Goal: Register for event/course

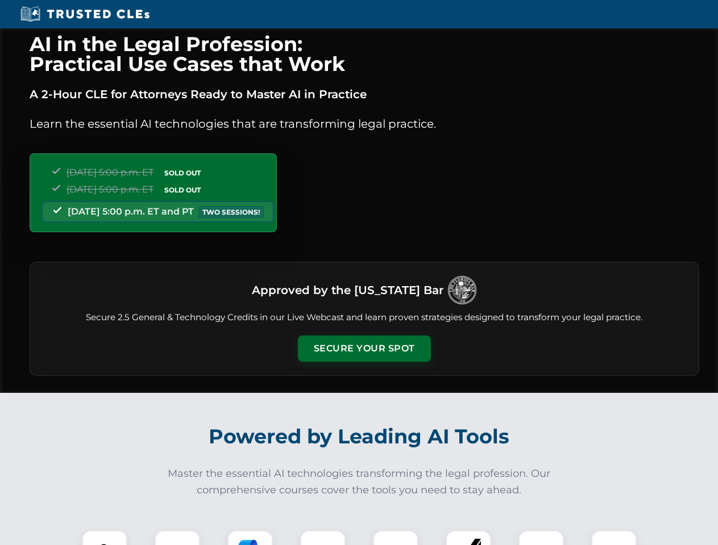
click at [364, 349] on button "Secure Your Spot" at bounding box center [364, 349] width 133 height 26
click at [105, 538] on img at bounding box center [104, 553] width 33 height 33
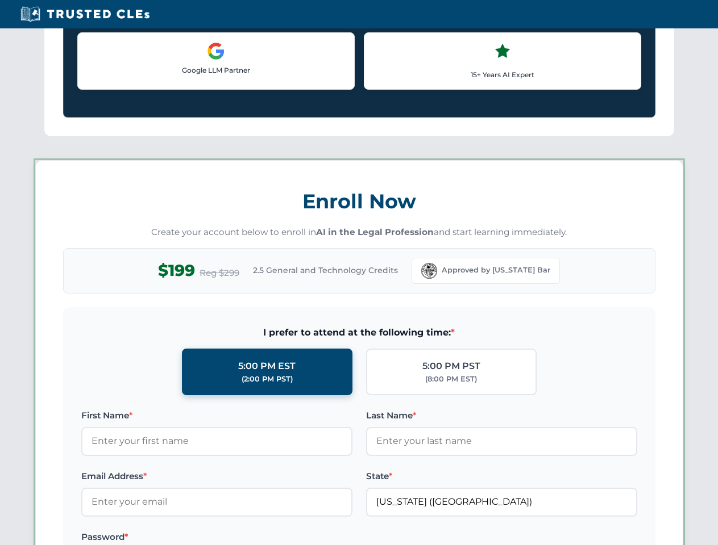
click at [250, 538] on label "Password *" at bounding box center [216, 538] width 271 height 14
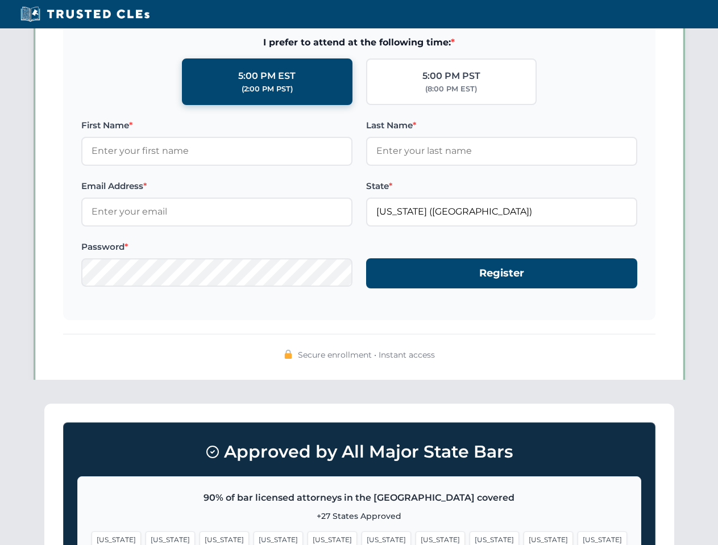
click at [523, 538] on span "[US_STATE]" at bounding box center [547, 540] width 49 height 16
